Goal: Information Seeking & Learning: Learn about a topic

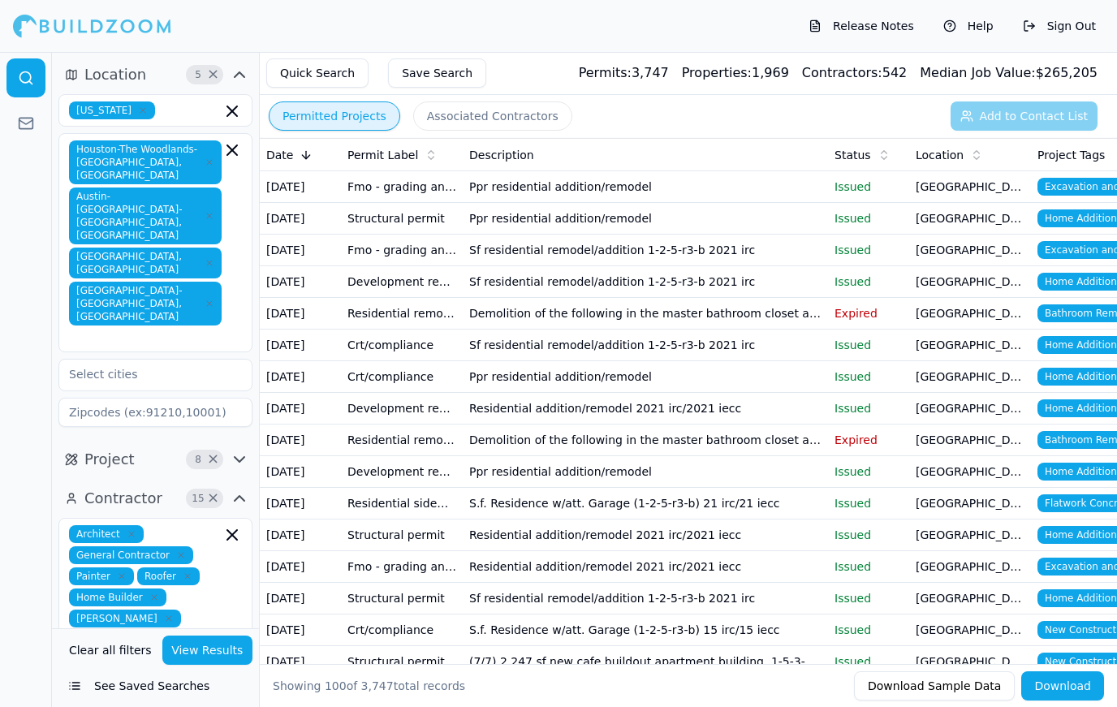
click at [957, 227] on td "[GEOGRAPHIC_DATA], [GEOGRAPHIC_DATA]" at bounding box center [970, 219] width 122 height 32
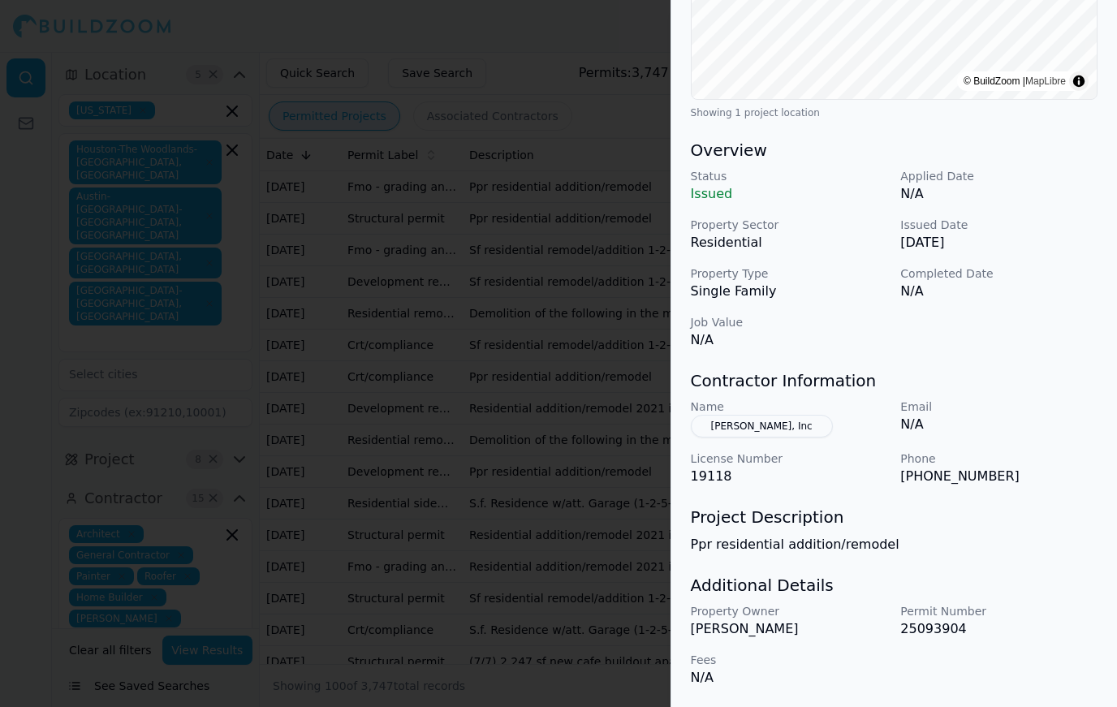
scroll to position [372, 0]
click at [803, 427] on button "[PERSON_NAME], Inc" at bounding box center [762, 426] width 142 height 23
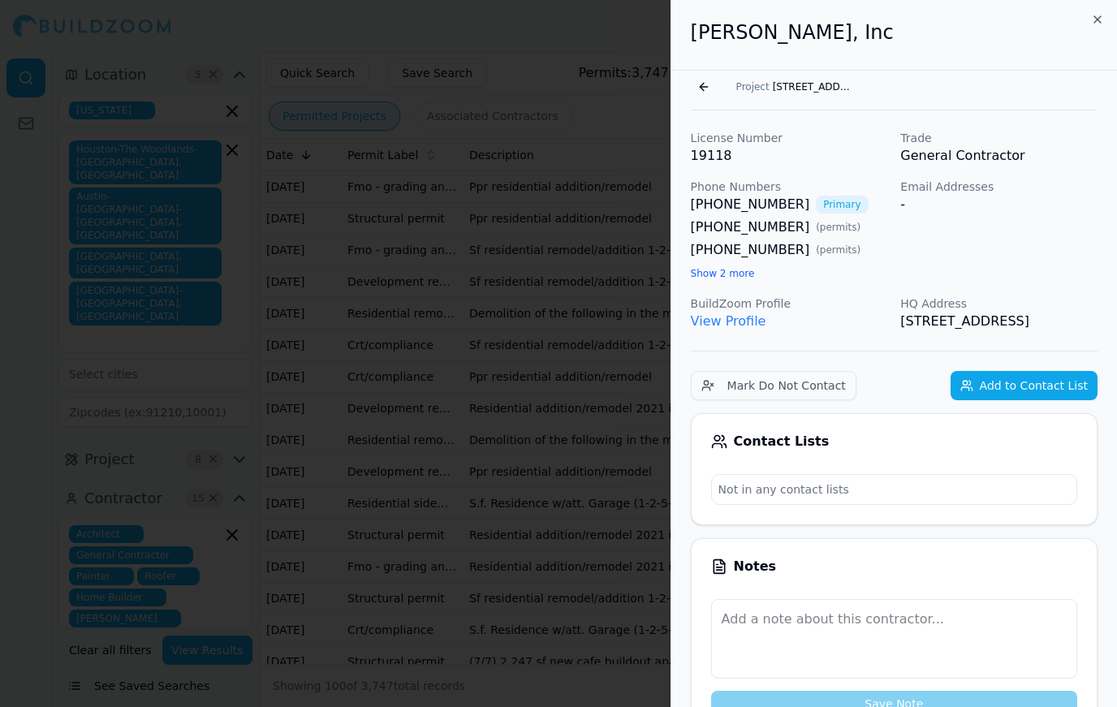
scroll to position [0, 0]
click at [738, 321] on link "View Profile" at bounding box center [729, 320] width 76 height 15
click at [692, 84] on button "Go back" at bounding box center [704, 87] width 26 height 26
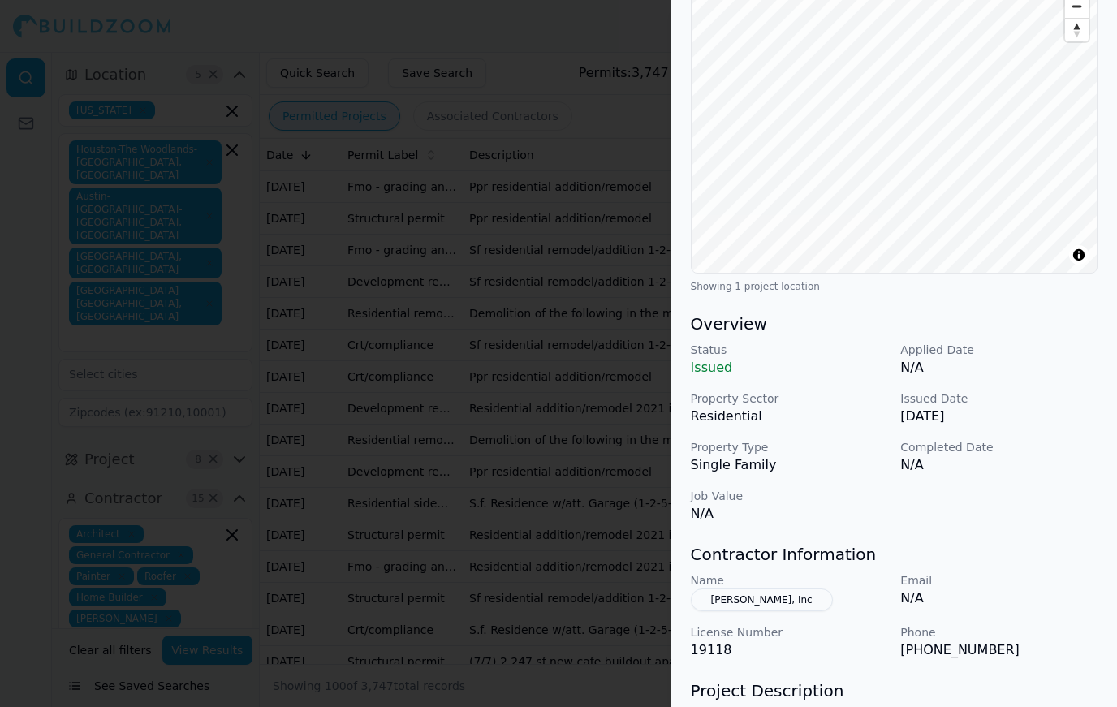
scroll to position [197, 0]
click at [279, 12] on div at bounding box center [558, 353] width 1117 height 707
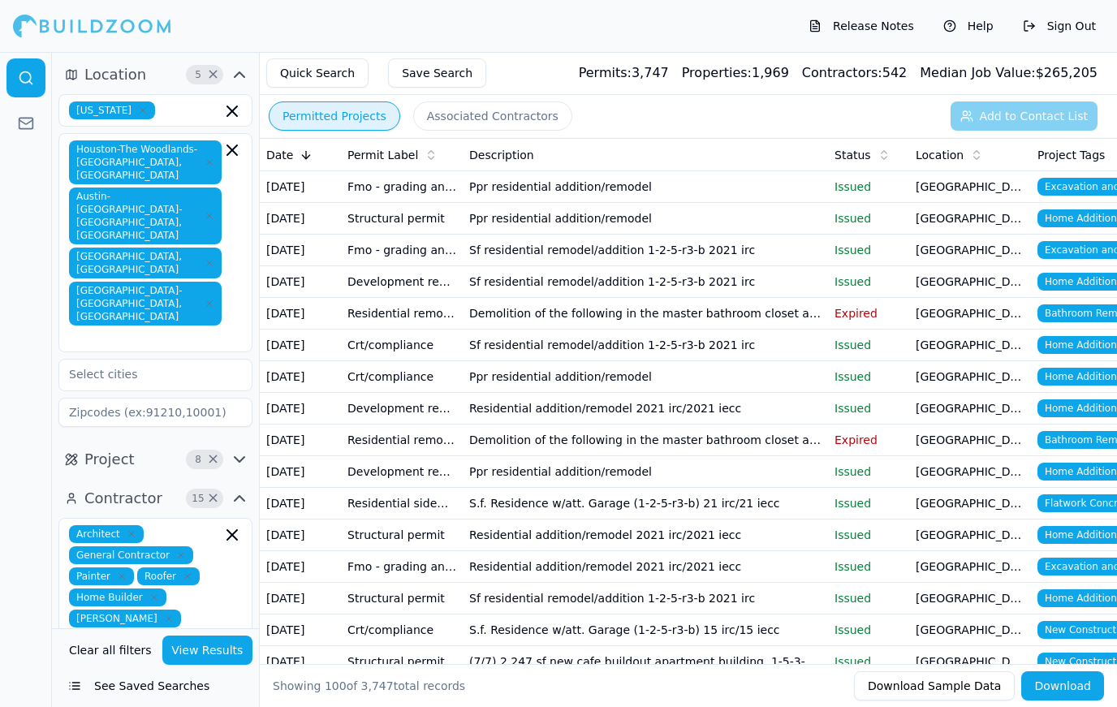
click at [756, 222] on td "Ppr residential addition/remodel" at bounding box center [645, 219] width 365 height 32
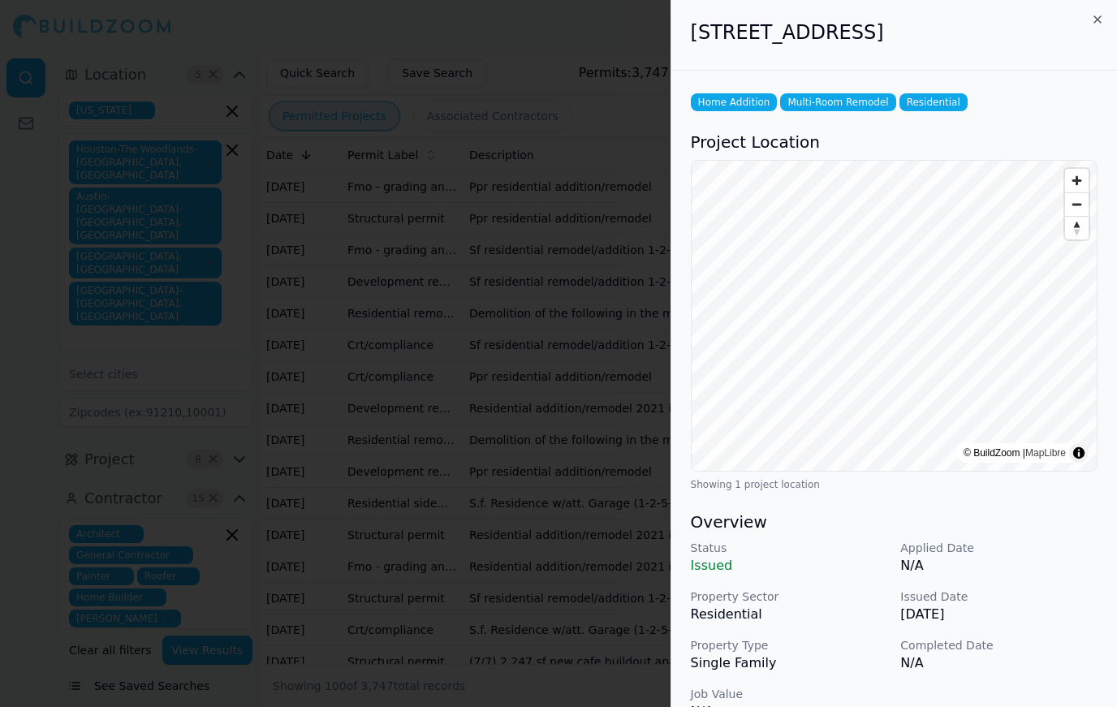
scroll to position [0, 0]
click at [352, 28] on div at bounding box center [558, 353] width 1117 height 707
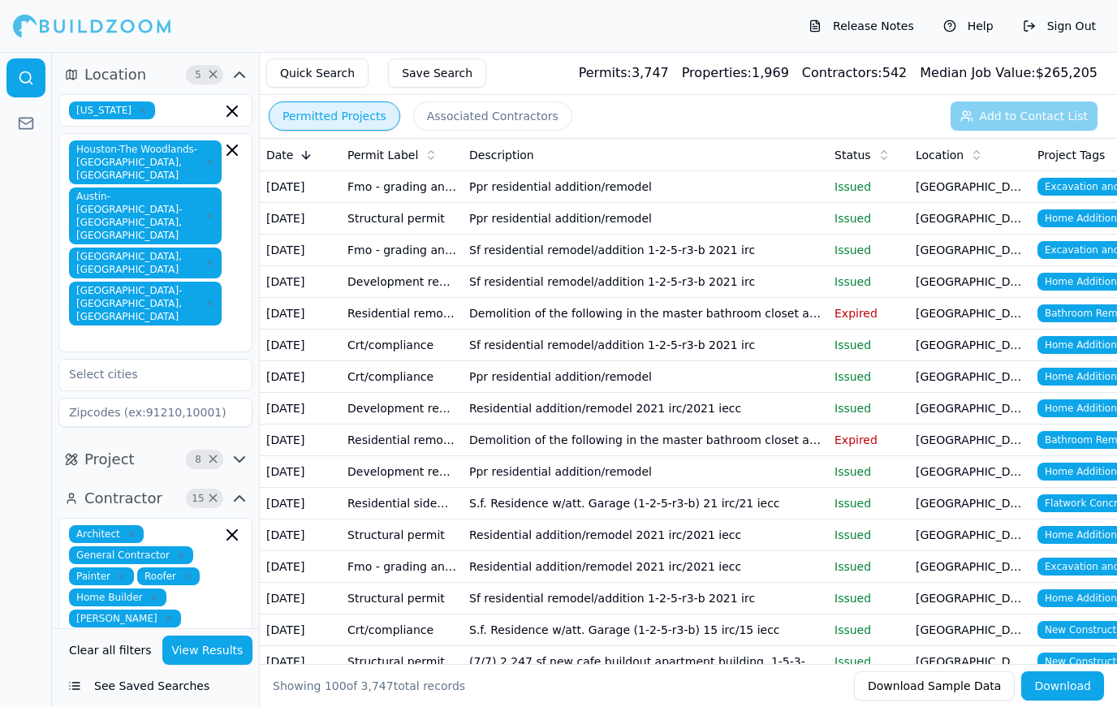
click at [751, 289] on td "Sf residential remodel/addition 1-2-5-r3-b 2021 irc" at bounding box center [645, 282] width 365 height 32
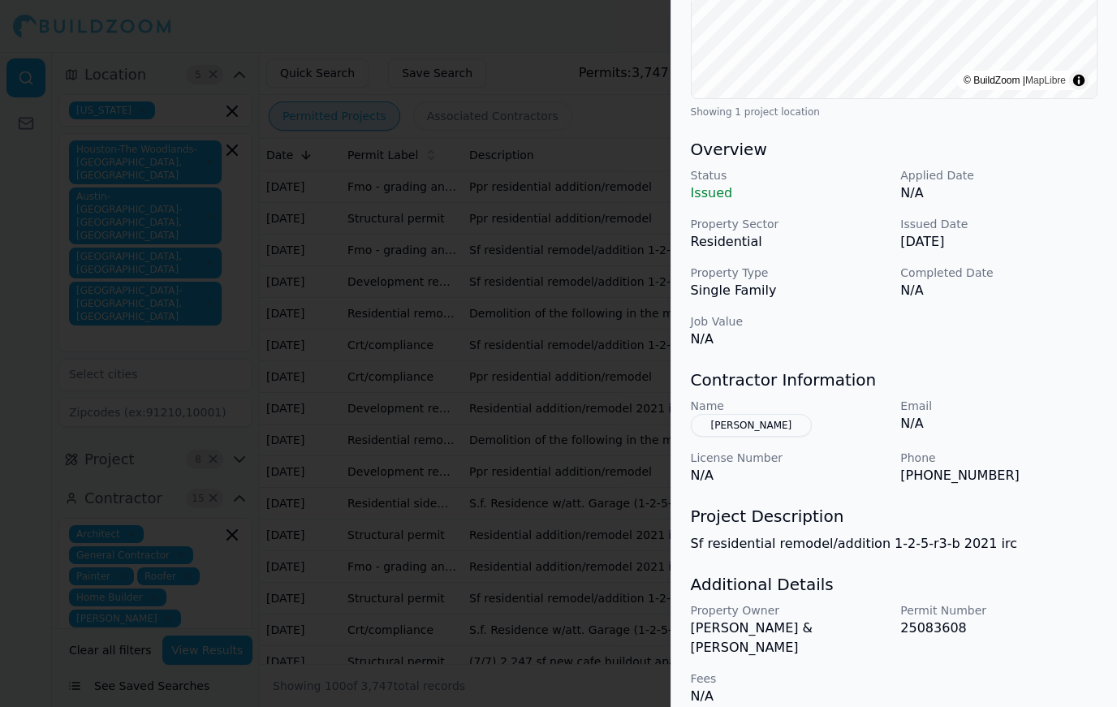
scroll to position [372, 0]
click at [749, 432] on button "[PERSON_NAME]" at bounding box center [752, 426] width 122 height 23
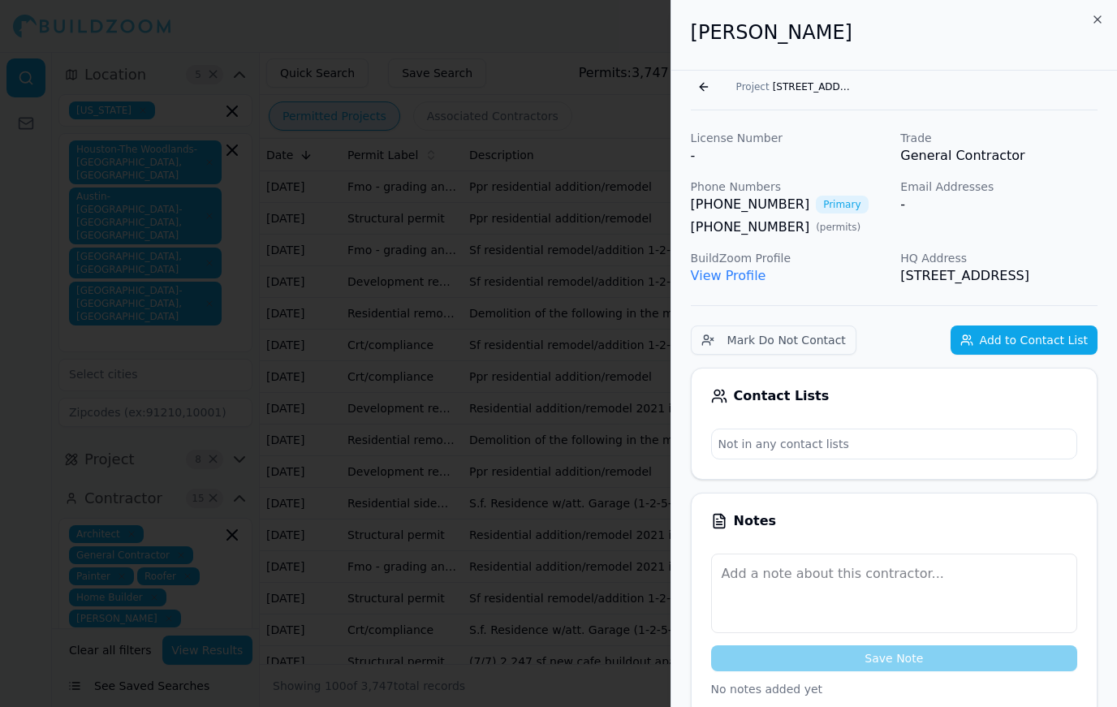
scroll to position [0, 0]
click at [721, 278] on link "View Profile" at bounding box center [729, 275] width 76 height 15
click at [554, 606] on div at bounding box center [558, 353] width 1117 height 707
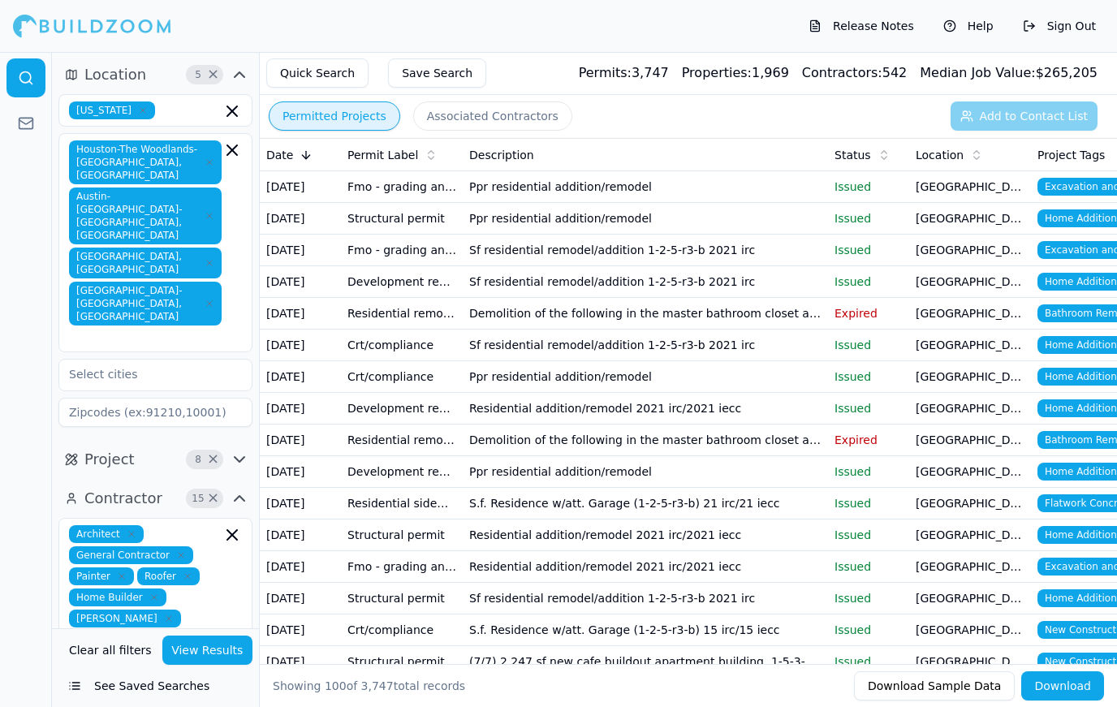
click at [659, 185] on td "Ppr residential addition/remodel" at bounding box center [645, 187] width 365 height 32
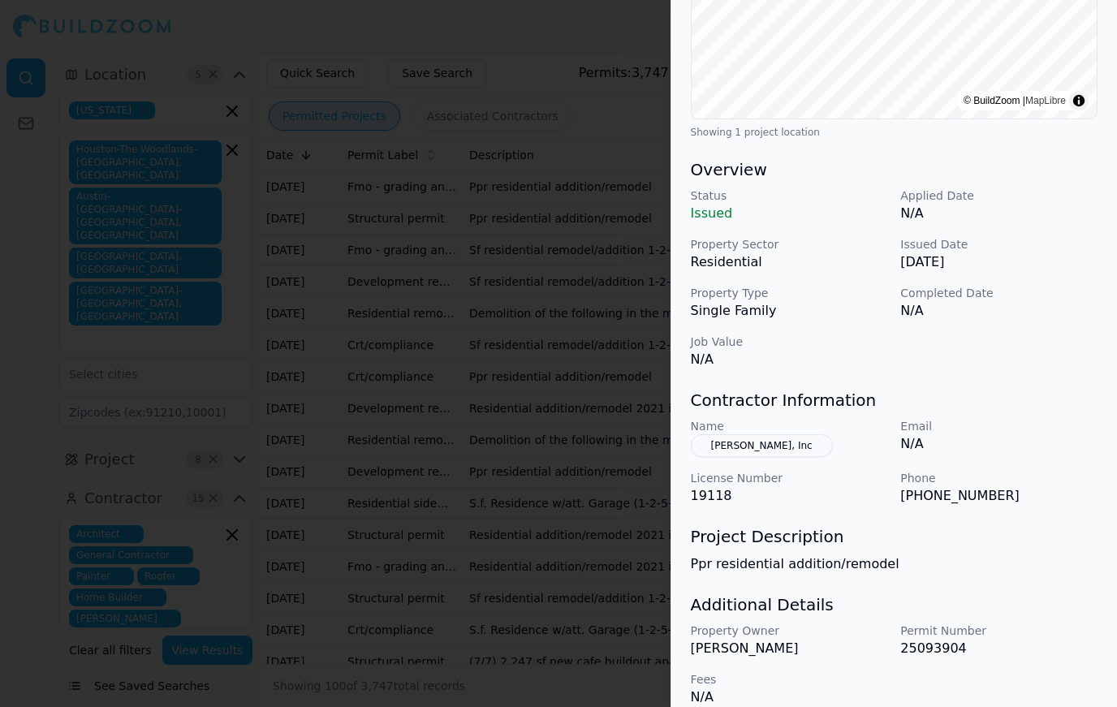
scroll to position [372, 0]
